Goal: Subscribe to service/newsletter

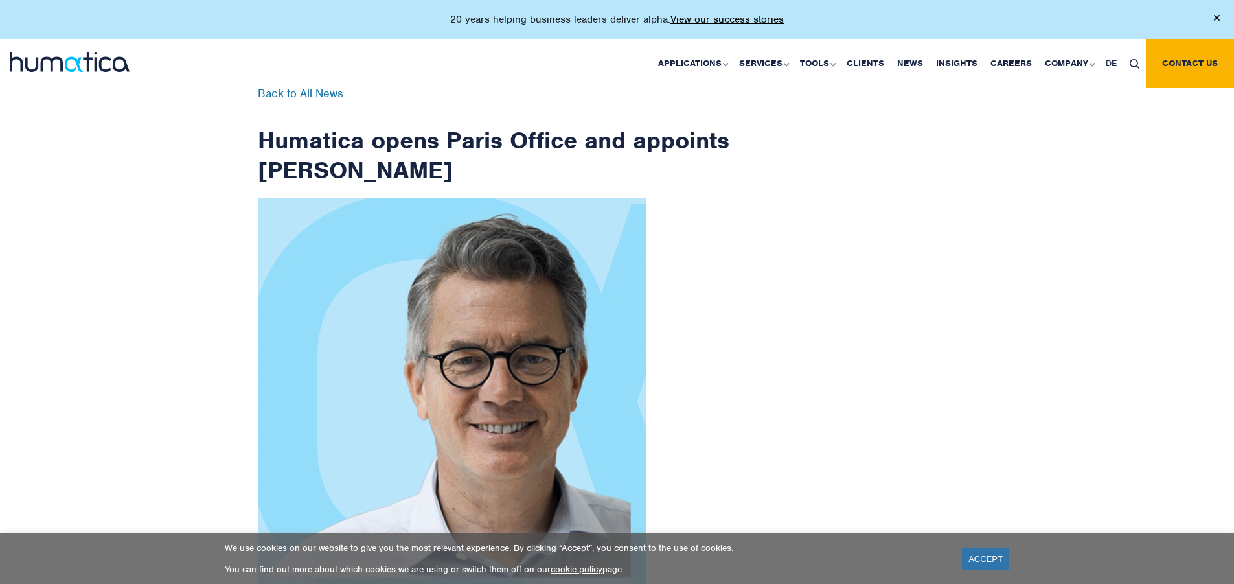
scroll to position [2066, 0]
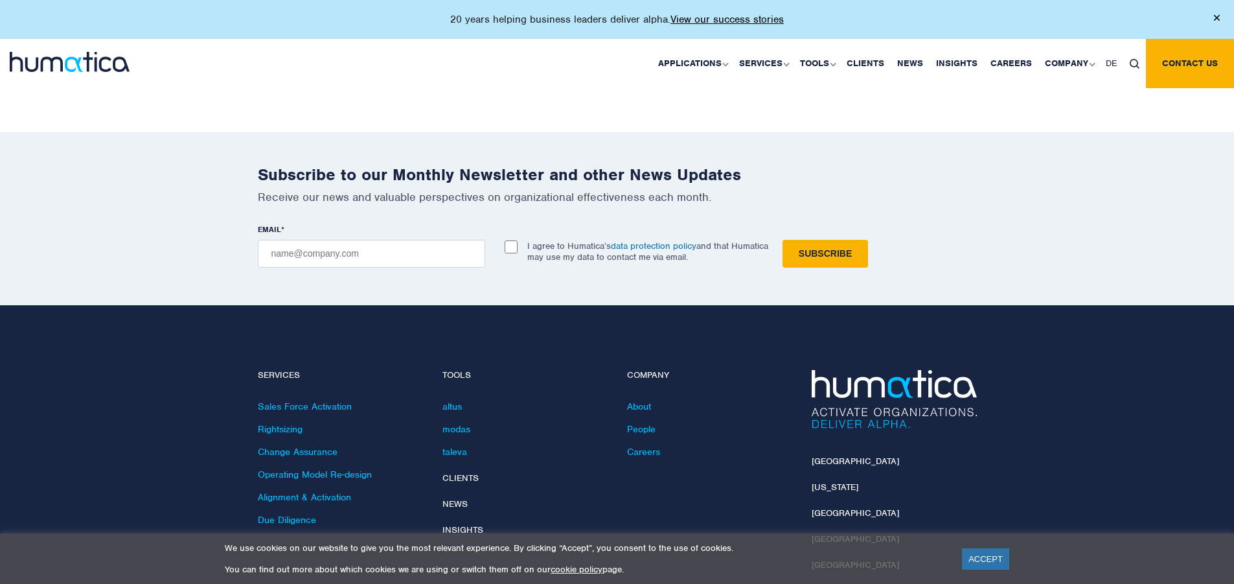
checkbox input "true"
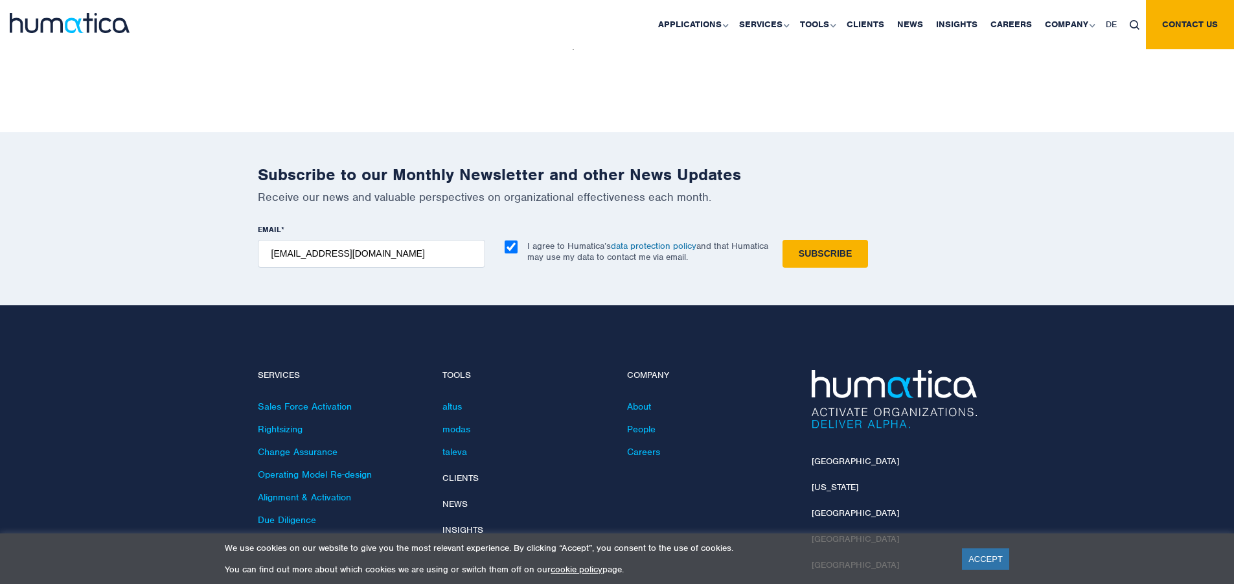
type input "[EMAIL_ADDRESS][DOMAIN_NAME]"
click at [783, 240] on input "Subscribe" at bounding box center [826, 254] width 86 height 28
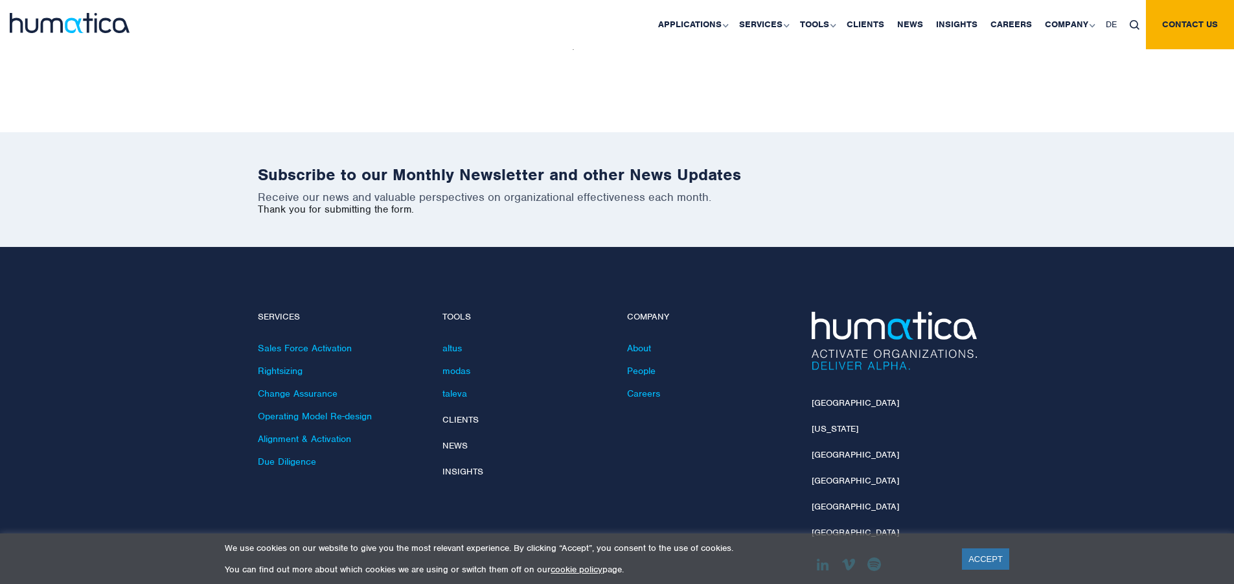
scroll to position [2008, 0]
